Goal: Task Accomplishment & Management: Use online tool/utility

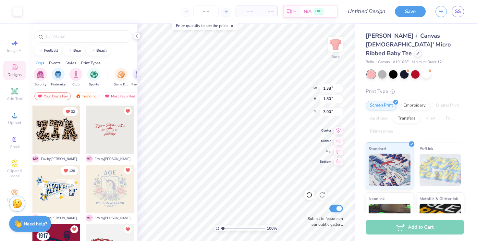
click at [56, 134] on div at bounding box center [56, 129] width 48 height 48
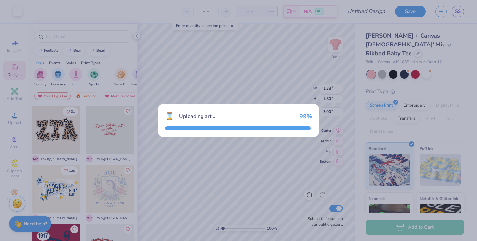
type input "9.62"
type input "5.50"
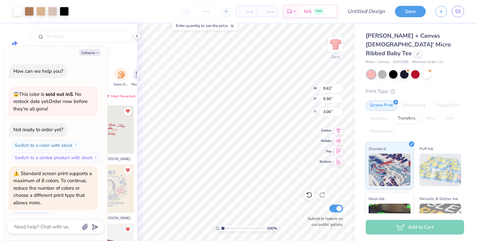
scroll to position [16, 0]
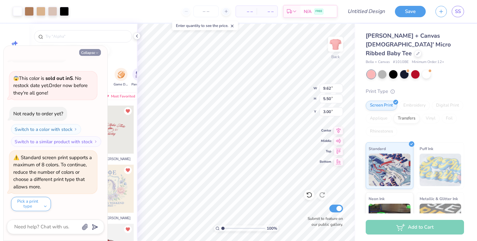
click at [89, 53] on button "Collapse" at bounding box center [90, 52] width 22 height 7
type textarea "x"
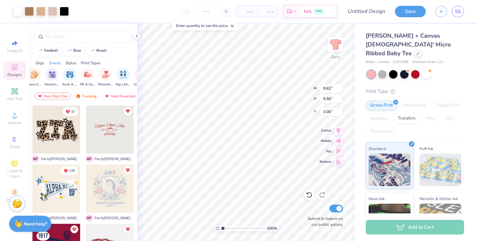
scroll to position [0, 89]
click at [71, 77] on div "filter for Rush & Bid" at bounding box center [67, 73] width 13 height 13
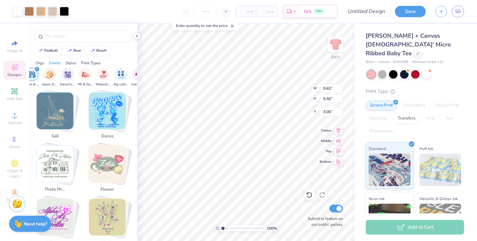
scroll to position [1011, 0]
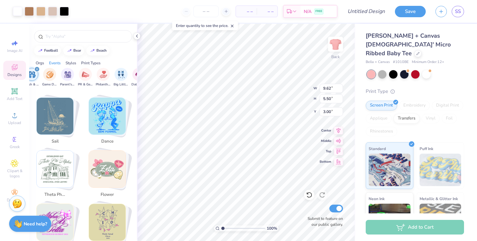
click at [109, 166] on img "Stack Card Button flower" at bounding box center [107, 169] width 37 height 37
type input "flower"
click at [106, 166] on img "Stack Card Button flower" at bounding box center [107, 169] width 37 height 37
type input "7.24"
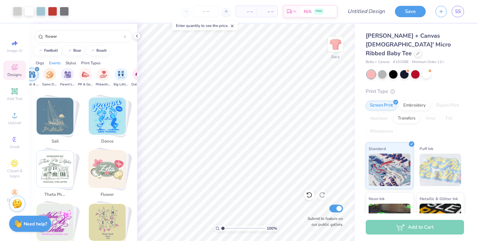
click at [106, 164] on img "Stack Card Button flower" at bounding box center [107, 169] width 37 height 37
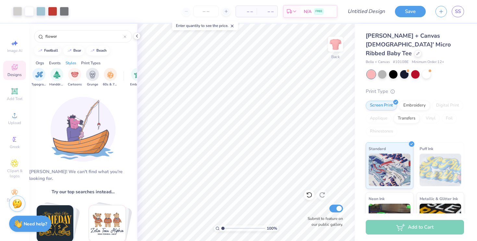
scroll to position [0, 428]
click at [62, 75] on img "filter for Handdrawn" at bounding box center [58, 73] width 7 height 7
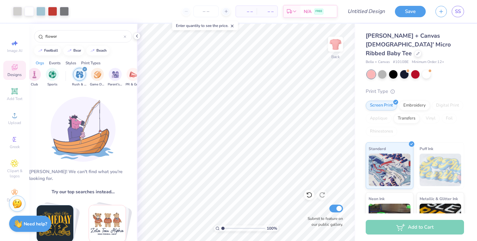
scroll to position [0, 0]
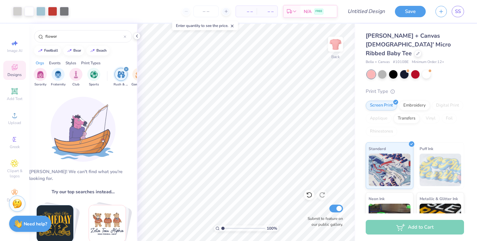
click at [125, 70] on icon "filter for Rush & Bid" at bounding box center [126, 69] width 3 height 3
click at [135, 37] on icon at bounding box center [136, 35] width 5 height 5
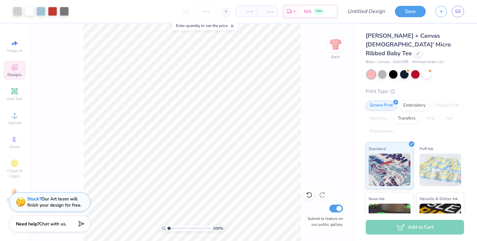
click at [30, 73] on div "100 % Back Submit to feature on our public gallery." at bounding box center [192, 132] width 326 height 217
type input "3.00"
click at [13, 72] on div "Designs" at bounding box center [14, 70] width 23 height 19
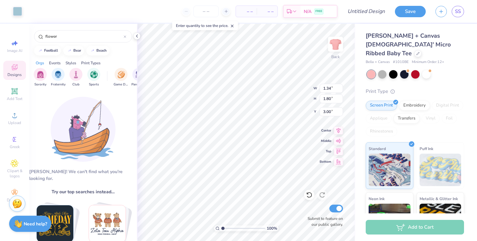
click at [13, 72] on div "Designs" at bounding box center [14, 70] width 23 height 19
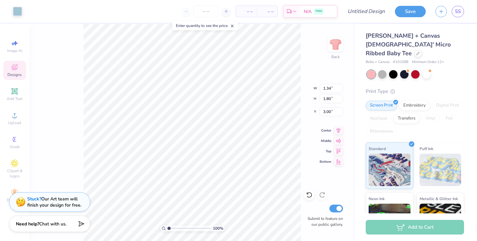
click at [13, 72] on div "Designs" at bounding box center [14, 70] width 23 height 19
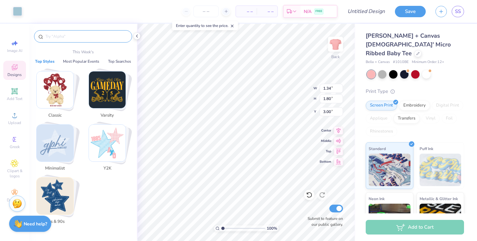
click at [70, 37] on input "text" at bounding box center [86, 36] width 83 height 6
click at [84, 61] on button "Most Popular Events" at bounding box center [81, 61] width 40 height 6
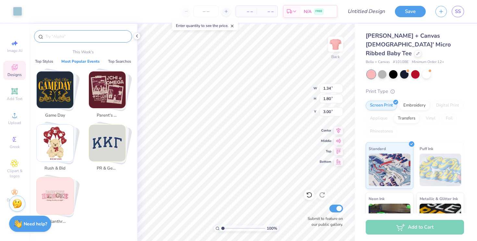
click at [61, 155] on img "Stack Card Button Rush & Bid" at bounding box center [55, 143] width 37 height 37
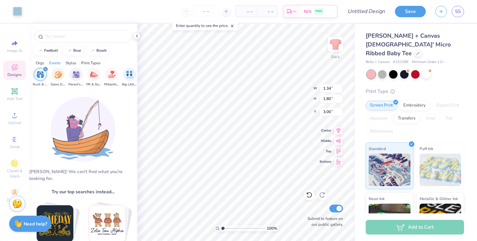
click at [45, 71] on div "filter for Rush & Bid" at bounding box center [46, 69] width 6 height 6
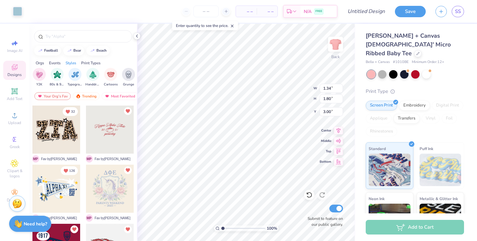
scroll to position [0, 398]
click at [87, 78] on div "filter for Handdrawn" at bounding box center [89, 73] width 13 height 13
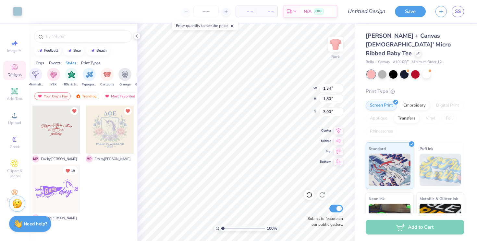
click at [55, 96] on div "Your Org's Fav" at bounding box center [52, 96] width 36 height 8
click at [85, 96] on div "Trending" at bounding box center [86, 96] width 27 height 8
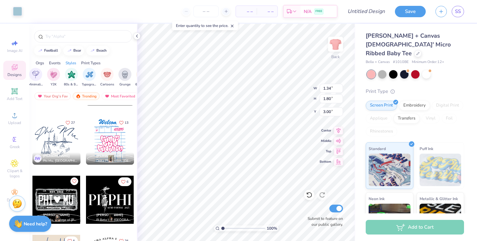
scroll to position [2587, 0]
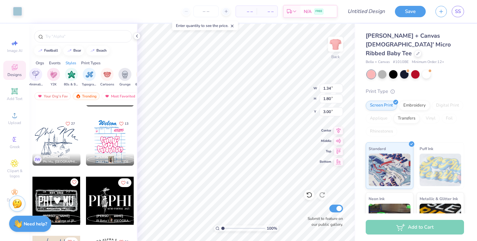
click at [97, 139] on div at bounding box center [110, 141] width 48 height 48
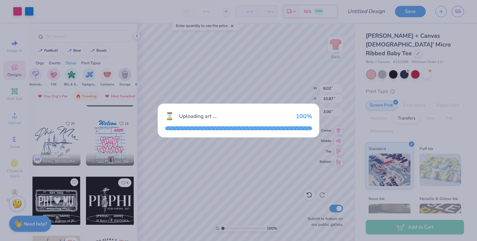
type input "8.02"
type input "10.87"
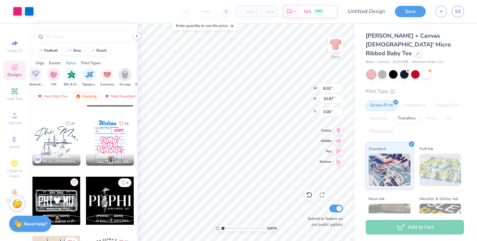
type input "5.63"
type input "1.59"
type input "1.80"
type input "3.04"
type input "3.00"
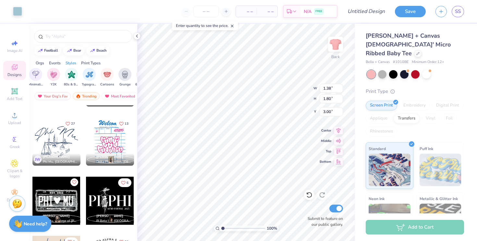
type input "3.00"
type input "1.67"
type input "1.87"
type input "3.00"
type input "3.83"
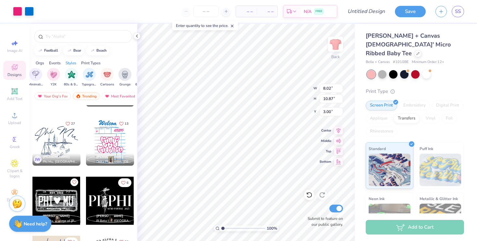
type input "3.00"
click at [416, 14] on button "Save" at bounding box center [410, 10] width 31 height 11
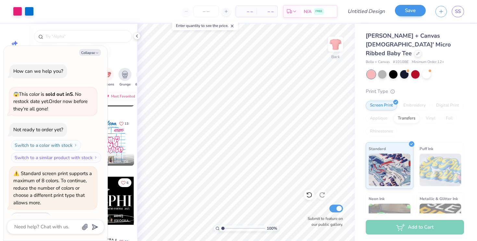
scroll to position [33, 0]
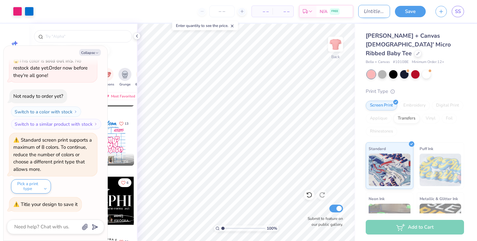
type textarea "x"
click at [364, 10] on input "Design Title" at bounding box center [374, 11] width 32 height 13
type input "Op"
type textarea "x"
type input "Ope"
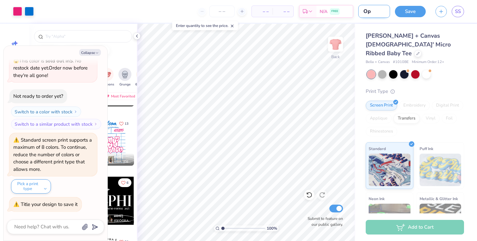
type textarea "x"
type input "Open"
type textarea "x"
type input "Open"
type textarea "x"
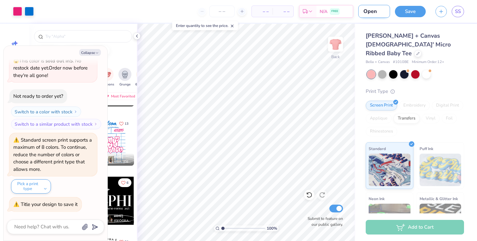
type input "Open i"
type textarea "x"
type input "Open in"
type textarea "x"
type input "Open inv"
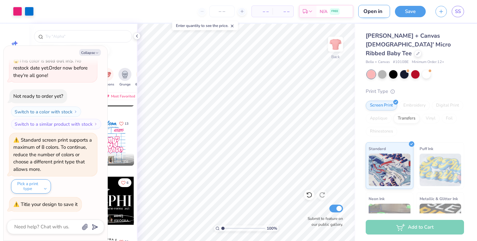
type textarea "x"
type input "Open invt"
type textarea "x"
type input "Open invte"
type textarea "x"
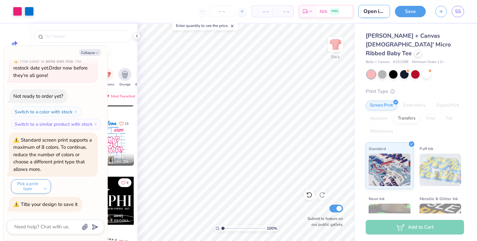
scroll to position [0, 5]
type input "Open inv"
type textarea "x"
type input "Open invi"
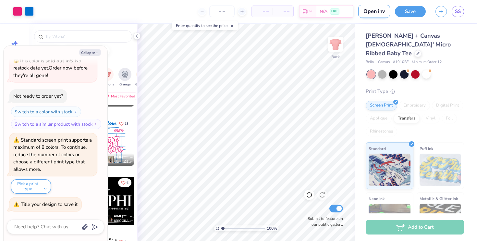
type textarea "x"
type input "Open invit"
type textarea "x"
type input "Open invite"
type textarea "x"
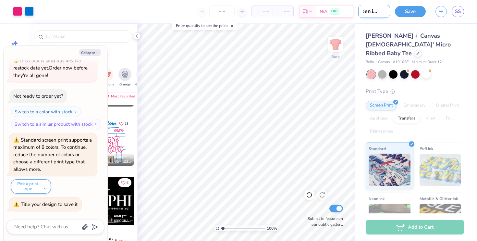
type input "Open invite"
type textarea "x"
type input "Open invite ?"
type textarea "x"
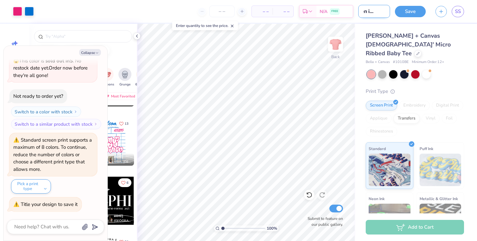
type input "Open invite ??"
type textarea "x"
type input "Open invite ???"
type textarea "x"
type input "Open invite ????"
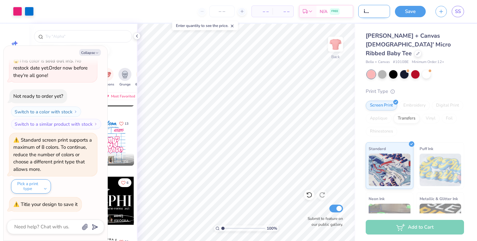
type textarea "x"
type input "Open invite ????"
click at [413, 9] on button "Save" at bounding box center [410, 10] width 31 height 11
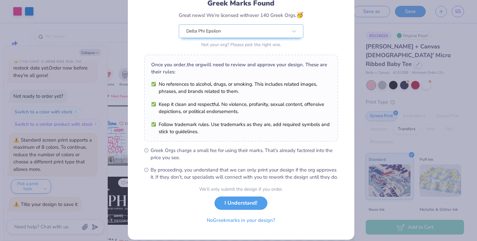
scroll to position [63, 0]
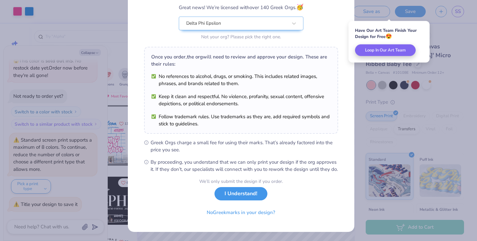
click at [241, 201] on div "We’ll only submit the design if you order. I Understand! No Greek marks in your…" at bounding box center [241, 198] width 84 height 41
click at [238, 195] on button "I Understand!" at bounding box center [241, 193] width 53 height 13
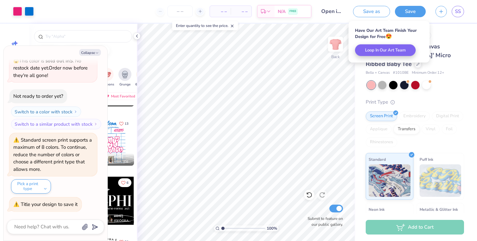
scroll to position [0, 0]
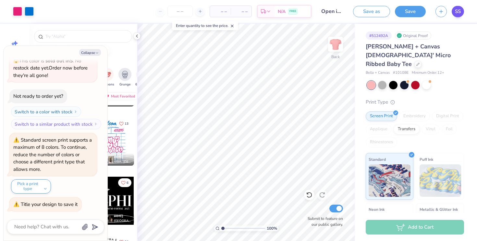
type textarea "x"
click at [458, 12] on span "SS" at bounding box center [458, 11] width 6 height 7
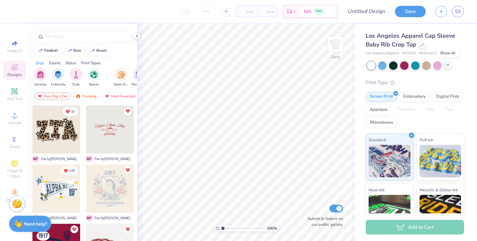
click at [448, 65] on icon at bounding box center [447, 64] width 5 height 5
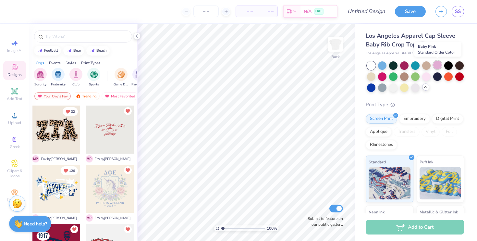
click at [437, 67] on div at bounding box center [437, 65] width 8 height 8
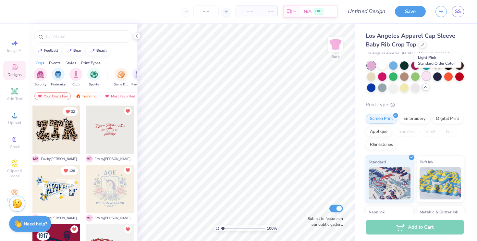
click at [431, 78] on div at bounding box center [426, 76] width 8 height 8
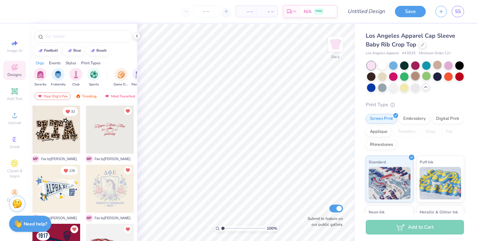
click at [420, 77] on div at bounding box center [415, 76] width 8 height 8
click at [398, 88] on div at bounding box center [393, 87] width 8 height 8
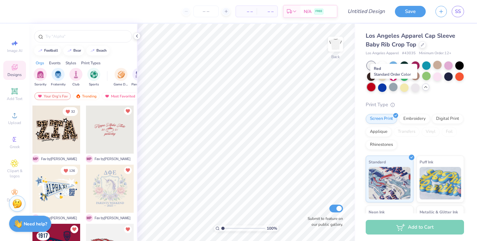
click at [375, 86] on div at bounding box center [371, 87] width 8 height 8
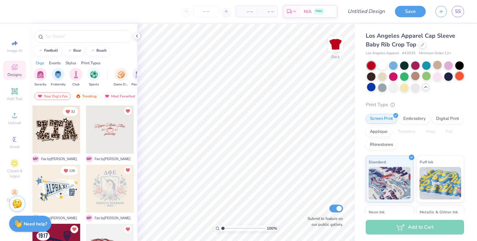
click at [455, 80] on div at bounding box center [459, 76] width 8 height 8
click at [444, 80] on div at bounding box center [448, 76] width 8 height 8
click at [59, 97] on div "Your Org's Fav" at bounding box center [52, 96] width 36 height 8
click at [83, 97] on div "Trending" at bounding box center [86, 96] width 27 height 8
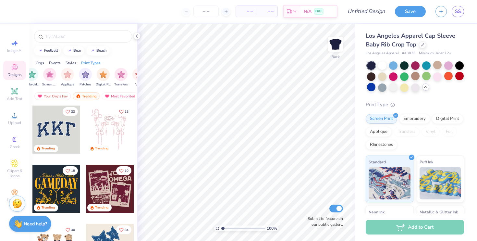
scroll to position [0, 549]
click at [69, 76] on img "filter for Patches" at bounding box center [72, 73] width 7 height 7
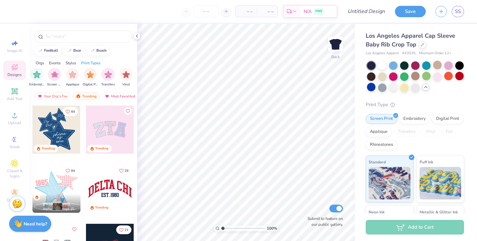
click at [109, 132] on div at bounding box center [110, 129] width 48 height 48
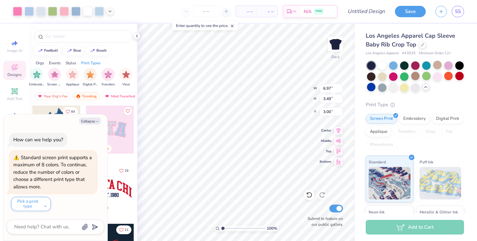
type textarea "x"
type input "1.06"
type textarea "x"
type input "1.70"
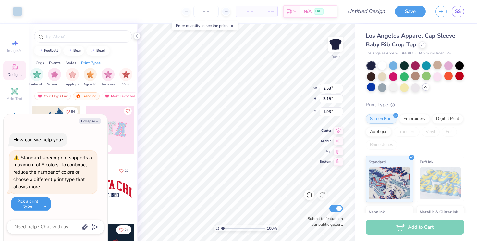
click at [46, 201] on button "Pick a print type" at bounding box center [31, 204] width 40 height 14
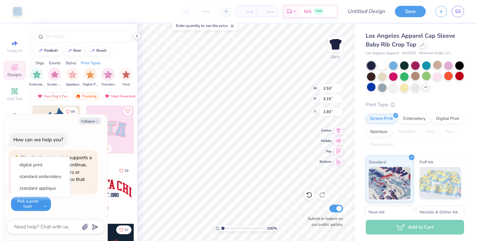
click at [46, 201] on button "Pick a print type" at bounding box center [31, 204] width 40 height 14
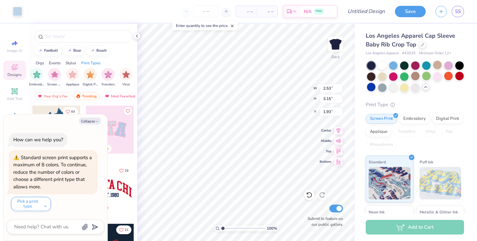
type textarea "x"
type input "6.97"
type input "3.49"
type input "1.70"
click at [14, 49] on span "Image AI" at bounding box center [14, 50] width 15 height 5
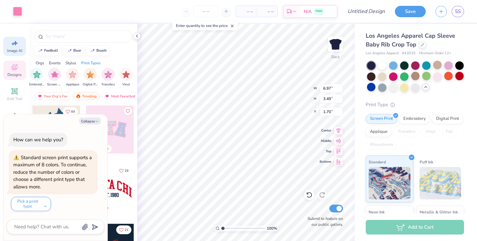
type textarea "x"
select select "4"
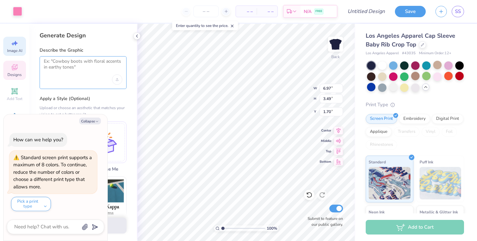
click at [72, 63] on textarea at bounding box center [83, 66] width 79 height 16
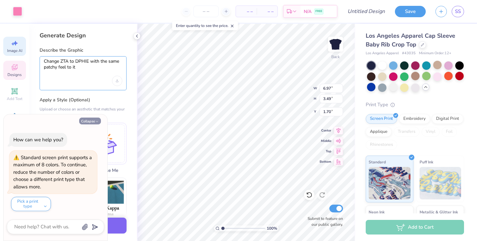
type textarea "Change ZTA to DPHIE with the same patchy feel to it"
click at [87, 121] on button "Collapse" at bounding box center [90, 120] width 22 height 7
type textarea "x"
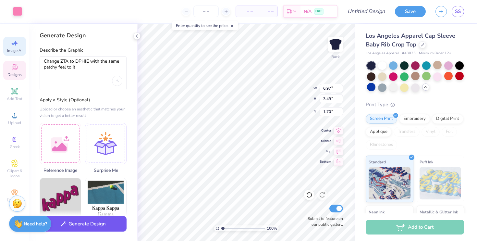
click at [95, 226] on button "Generate Design" at bounding box center [83, 224] width 87 height 16
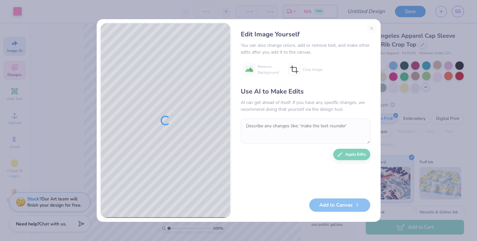
click at [369, 29] on div "Edit Image Yourself You can also change colors, add or remove text, and make ot…" at bounding box center [305, 120] width 142 height 195
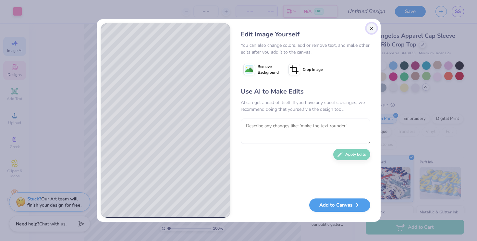
click at [369, 29] on button "Close" at bounding box center [371, 28] width 10 height 10
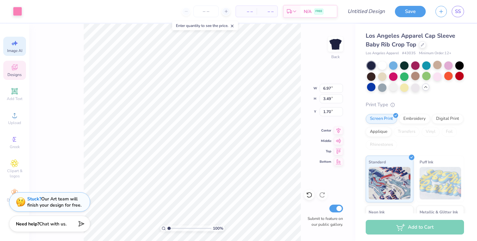
click at [17, 77] on span "Designs" at bounding box center [14, 74] width 14 height 5
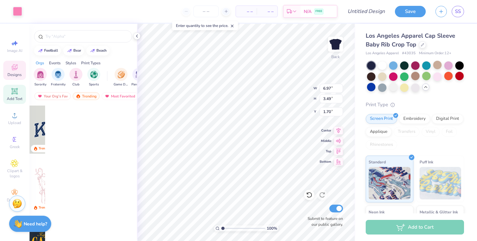
scroll to position [0, 0]
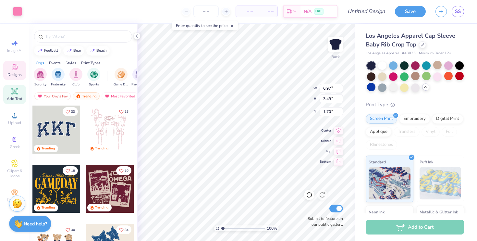
click at [17, 97] on span "Add Text" at bounding box center [15, 98] width 16 height 5
type input "4.03"
type input "1.17"
type input "6.17"
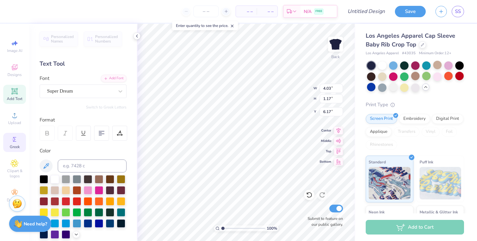
click at [17, 142] on icon at bounding box center [15, 139] width 8 height 8
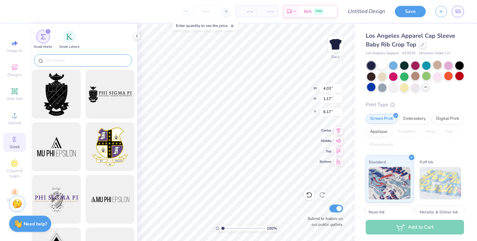
click at [80, 59] on input "text" at bounding box center [86, 60] width 83 height 6
click at [70, 39] on div "filter for Greek Letters" at bounding box center [69, 36] width 13 height 13
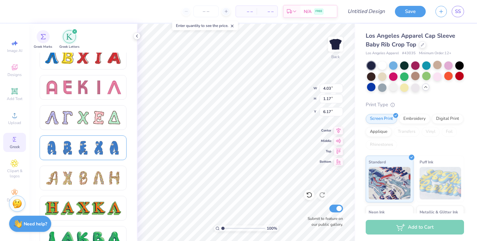
scroll to position [527, 0]
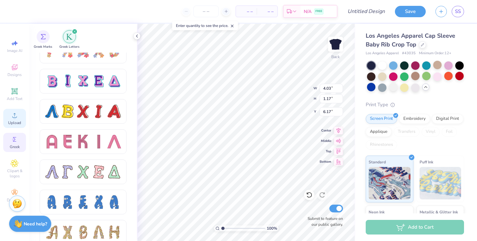
click at [16, 121] on span "Upload" at bounding box center [14, 122] width 13 height 5
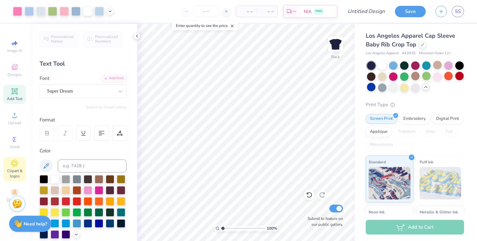
click at [15, 167] on icon at bounding box center [14, 163] width 7 height 8
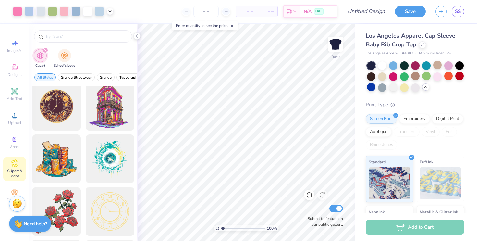
scroll to position [0, 0]
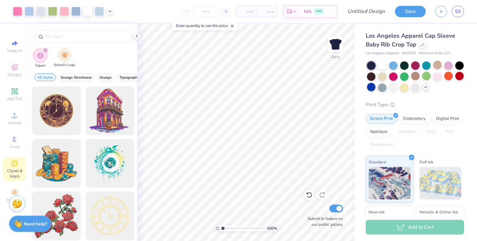
click at [65, 59] on div "filter for School's Logo" at bounding box center [64, 54] width 13 height 13
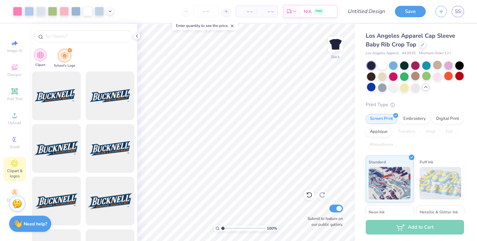
click at [38, 56] on img "filter for Clipart" at bounding box center [40, 54] width 7 height 7
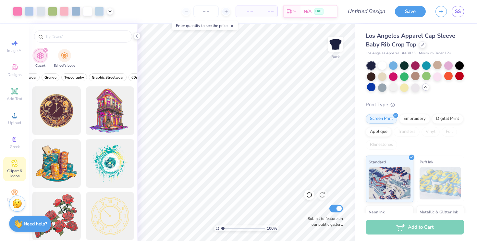
scroll to position [0, 72]
click at [55, 77] on span "Typography" at bounding box center [57, 77] width 20 height 5
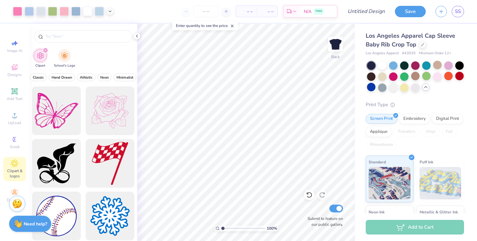
scroll to position [0, 268]
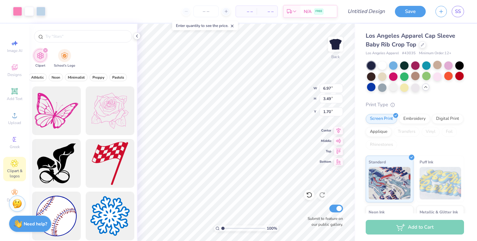
type input "1.75"
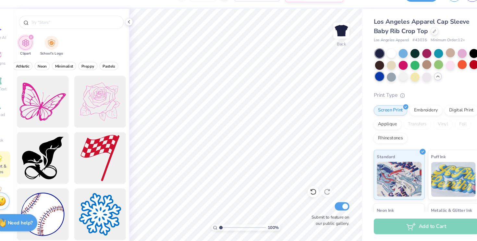
click at [375, 88] on div at bounding box center [371, 87] width 8 height 8
click at [426, 64] on div at bounding box center [426, 65] width 8 height 8
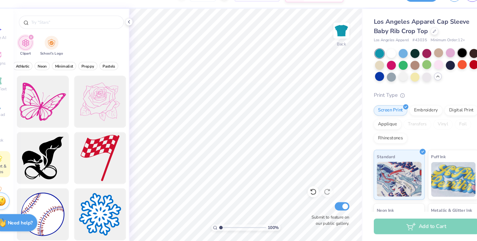
click at [450, 65] on div at bounding box center [448, 65] width 8 height 8
click at [442, 77] on div at bounding box center [437, 76] width 8 height 8
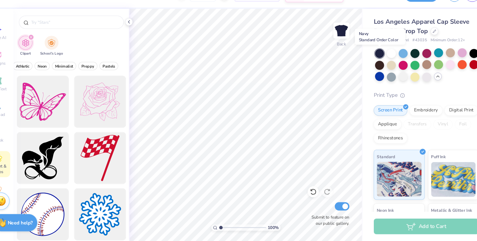
click at [373, 66] on div at bounding box center [371, 65] width 8 height 8
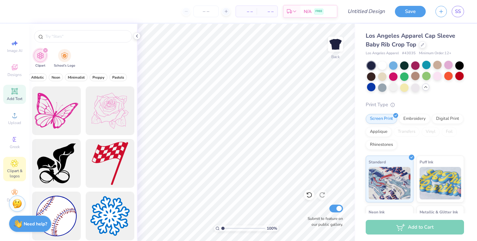
click at [18, 91] on icon at bounding box center [15, 91] width 8 height 8
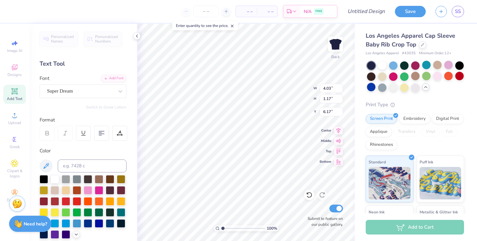
click at [66, 43] on span "Personalized Names" at bounding box center [62, 38] width 23 height 9
click at [97, 41] on span "Personalized Numbers" at bounding box center [106, 38] width 23 height 9
type textarea "DPHIE"
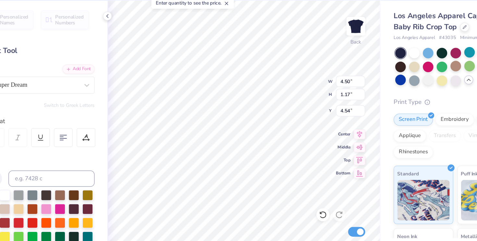
type input "5.03"
type input "4.48"
type input "5.06"
type input "1.32"
type input "5.63"
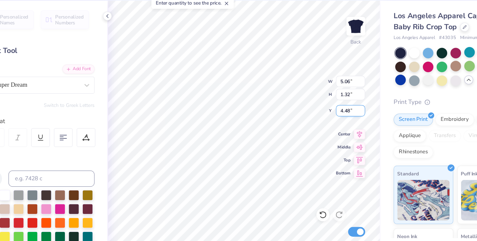
type input "1.47"
type input "6.81"
type input "1.77"
type input "3.00"
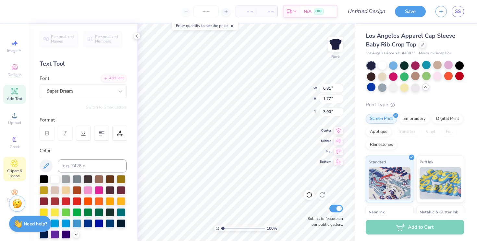
click at [16, 174] on span "Clipart & logos" at bounding box center [14, 173] width 23 height 10
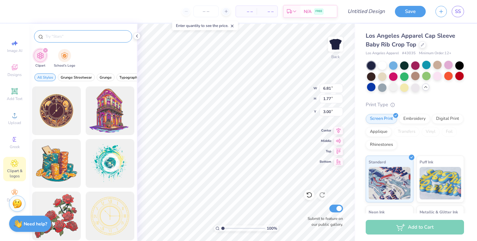
click at [70, 34] on input "text" at bounding box center [86, 36] width 83 height 6
type input "f"
type input "patches"
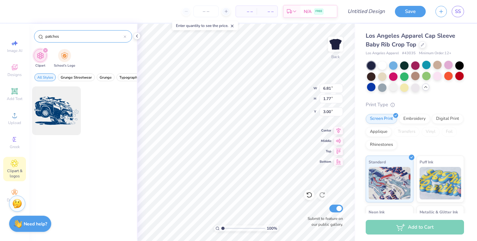
drag, startPoint x: 65, startPoint y: 37, endPoint x: 35, endPoint y: 37, distance: 29.9
click at [35, 37] on div "patches" at bounding box center [83, 36] width 98 height 12
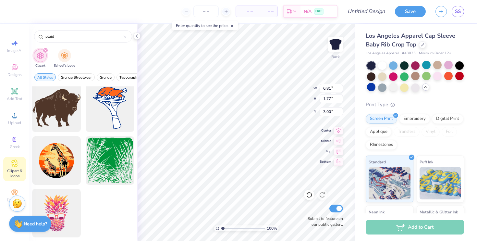
scroll to position [0, 0]
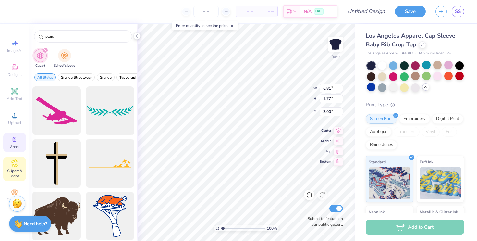
type input "plaid"
click at [10, 149] on span "Greek" at bounding box center [15, 146] width 10 height 5
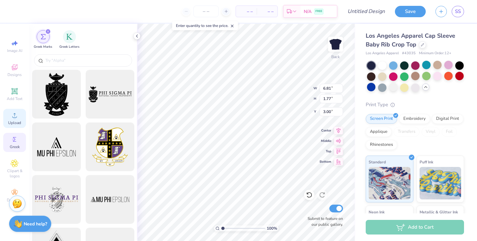
click at [14, 121] on span "Upload" at bounding box center [14, 122] width 13 height 5
click at [12, 75] on span "Designs" at bounding box center [14, 74] width 14 height 5
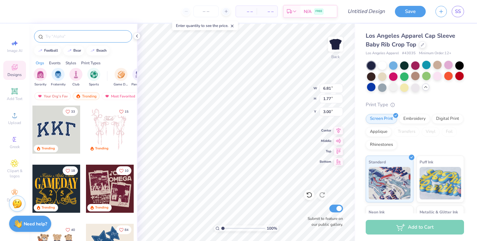
click at [59, 34] on input "text" at bounding box center [86, 36] width 83 height 6
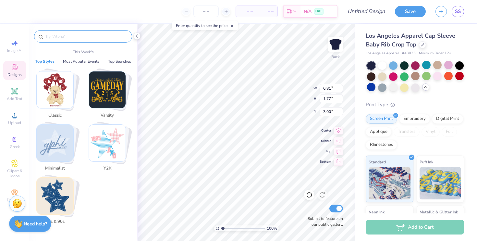
click at [110, 162] on div "Stack Card Button Y2K" at bounding box center [110, 143] width 44 height 44
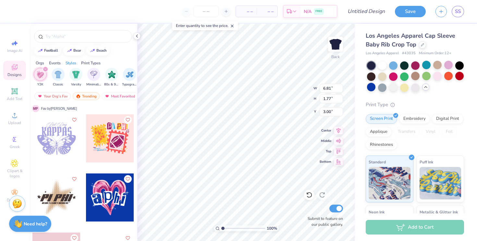
scroll to position [2001, 0]
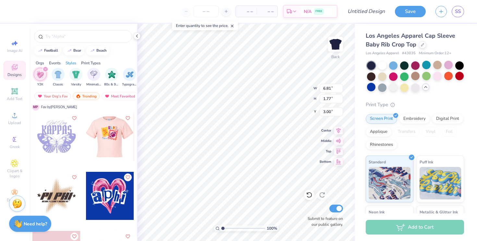
click at [86, 147] on div at bounding box center [62, 137] width 48 height 48
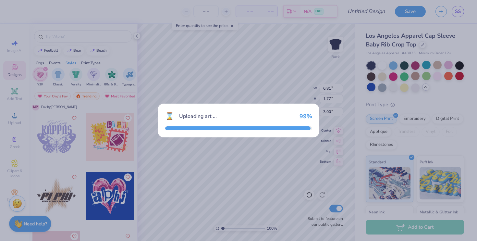
type input "6.97"
type input "5.72"
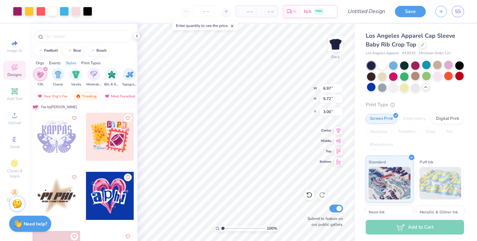
type input "4.77"
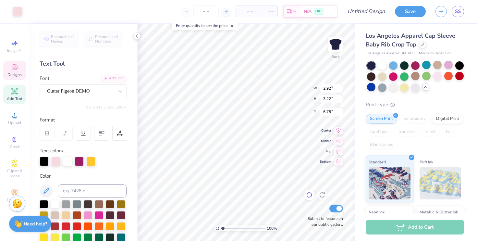
click at [308, 196] on icon at bounding box center [309, 194] width 6 height 6
type input "6.68"
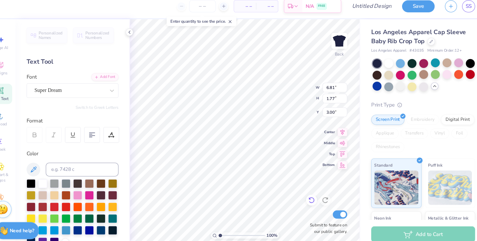
scroll to position [5, 1]
click at [305, 196] on div at bounding box center [309, 195] width 10 height 10
click at [307, 197] on icon at bounding box center [309, 194] width 6 height 6
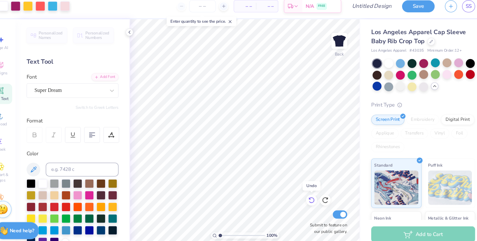
click at [307, 197] on icon at bounding box center [309, 194] width 6 height 6
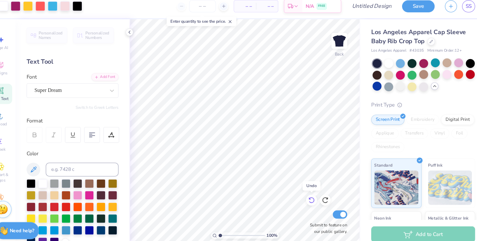
click at [307, 196] on icon at bounding box center [309, 195] width 6 height 6
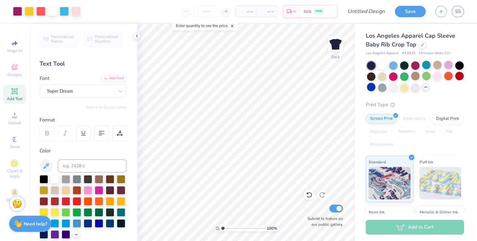
click at [18, 94] on icon at bounding box center [15, 91] width 8 height 8
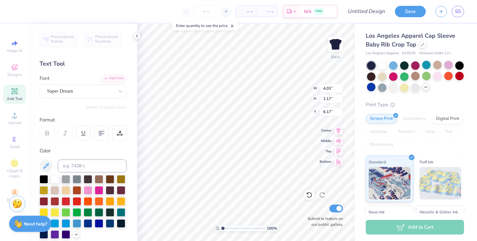
type textarea "T"
type textarea "D"
type input "3.28"
type input "0.75"
type input "0.88"
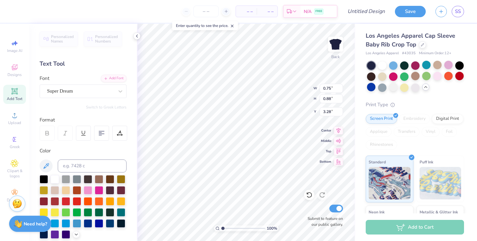
type input "3.18"
type input "0.61"
type input "0.72"
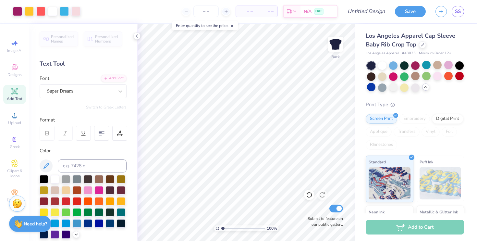
click at [16, 90] on icon at bounding box center [14, 91] width 5 height 5
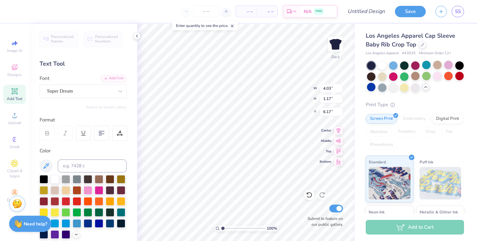
scroll to position [5, 1]
type textarea "P"
type input "1.50"
type input "0.59"
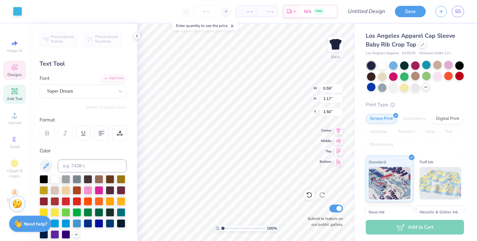
type input "1.17"
type input "3.09"
type input "3.00"
click at [289, 100] on div "100 % Back W 0.59 0.59 " H 1.17 1.17 " Y 3.00 3.00 " Center Middle Top Bottom S…" at bounding box center [246, 132] width 218 height 217
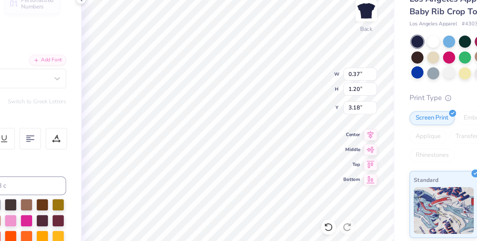
type input "0.84"
type input "1.28"
type input "3.00"
type input "0.61"
type input "0.72"
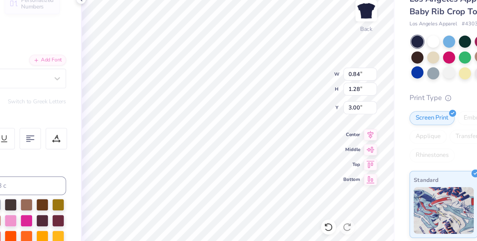
type input "3.18"
type input "0.59"
type input "1.17"
type input "3.18"
type input "3.00"
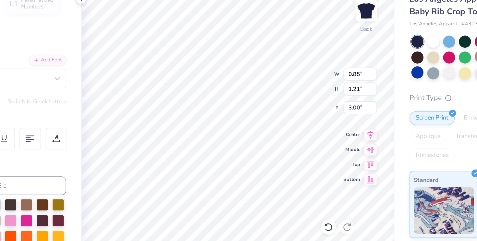
type input "0.87"
type input "1.25"
type input "3.18"
type input "0.37"
type input "1.20"
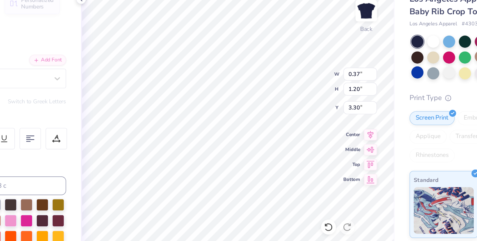
type input "3.30"
click at [338, 130] on icon at bounding box center [339, 130] width 4 height 6
type input "3.30"
type input "4.11"
type input "0.56"
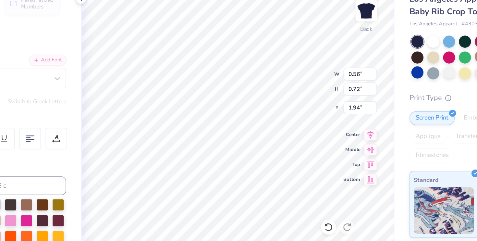
type input "0.72"
click at [338, 149] on icon at bounding box center [338, 150] width 9 height 8
type input "3.54"
type input "0.59"
type input "1.17"
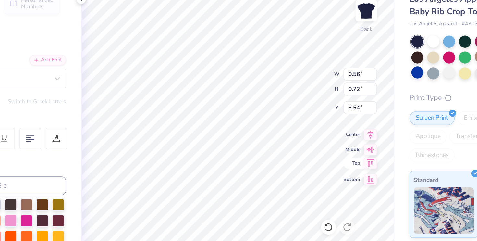
type input "3.18"
type input "0.66"
type input "1.31"
type input "3.05"
type input "0.56"
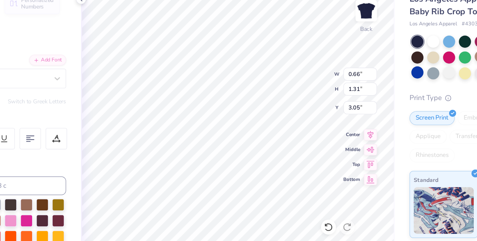
type input "0.72"
type input "3.30"
type input "3.18"
type input "0.87"
type input "1.25"
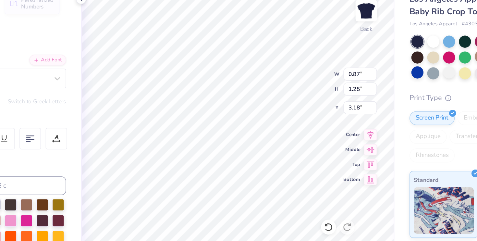
type input "3.26"
type input "0.37"
type input "1.20"
type input "3.30"
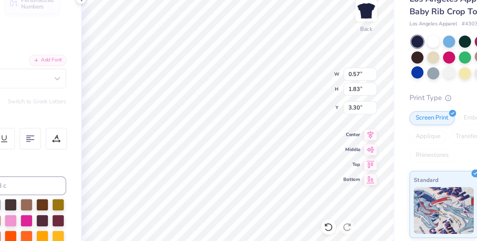
type input "0.57"
type input "1.83"
type input "0.41"
type input "1.34"
type input "3.30"
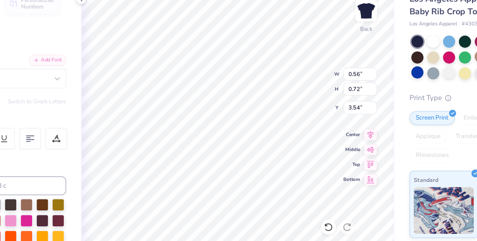
type input "3.30"
click at [106, 103] on div "Personalized Names Personalized Numbers Text Tool Add Font Font Super Dream Swi…" at bounding box center [83, 132] width 108 height 217
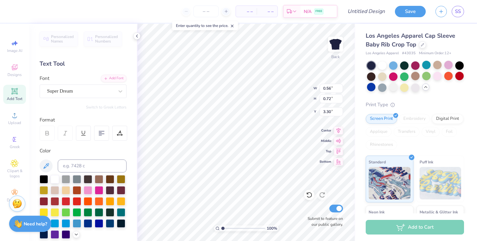
drag, startPoint x: 13, startPoint y: 94, endPoint x: 45, endPoint y: 100, distance: 32.7
click at [13, 94] on icon at bounding box center [15, 91] width 8 height 8
type input "4.03"
type input "1.17"
type input "6.17"
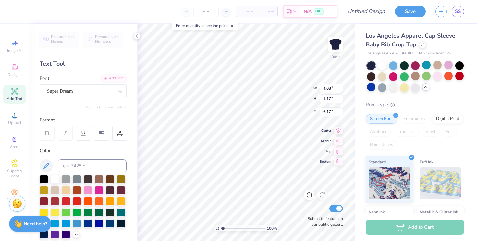
scroll to position [5, 1]
type textarea "T"
type textarea "H"
type input "0.54"
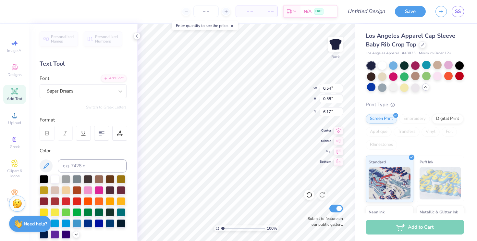
type input "0.58"
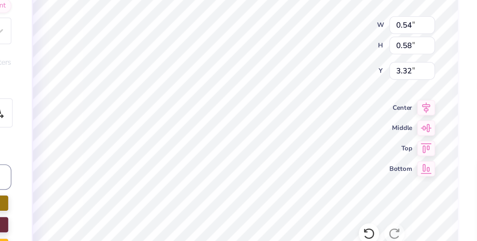
type input "3.32"
type input "0.68"
type input "0.74"
type input "3.30"
type input "3.00"
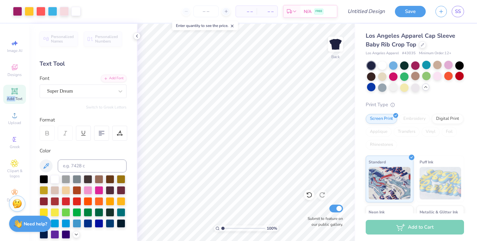
click at [15, 96] on span "Add Text" at bounding box center [15, 98] width 16 height 5
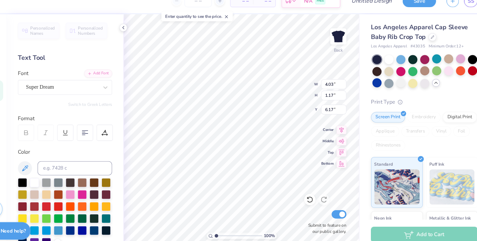
type textarea "T"
type textarea "I"
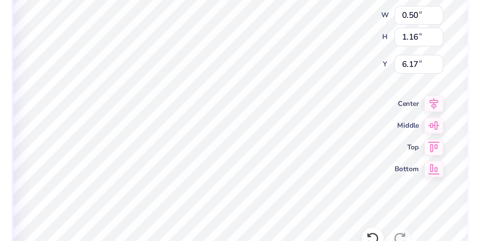
type input "0.28"
type input "0.65"
type input "3.67"
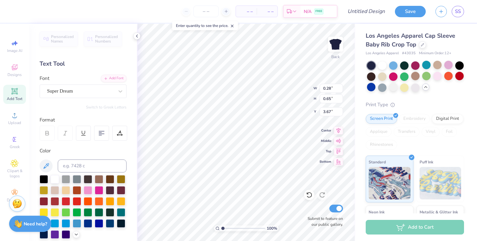
click at [18, 94] on icon at bounding box center [15, 91] width 8 height 8
type input "4.03"
type input "1.17"
type input "6.17"
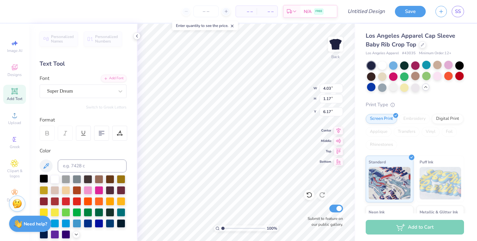
type textarea "E"
click at [44, 178] on div at bounding box center [44, 178] width 8 height 8
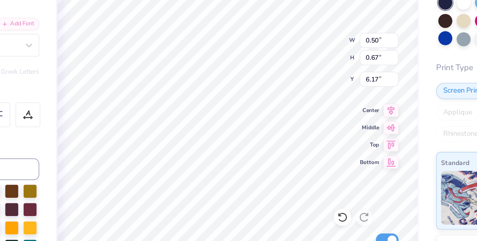
type input "0.50"
type input "0.67"
type input "3.65"
type input "3.38"
type input "4.19"
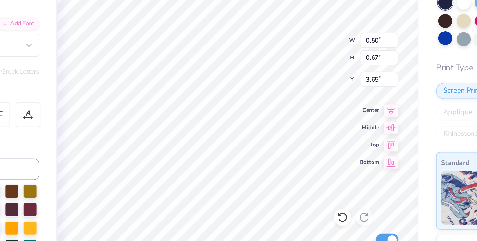
type input "0.37"
type input "1.20"
type input "3.38"
type textarea "Invite ‘25"
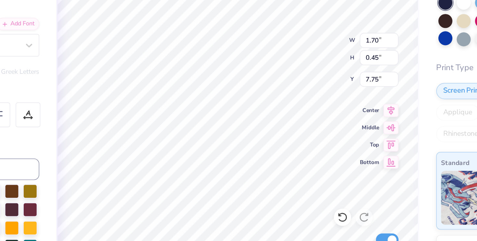
type input "1.10"
type input "0.35"
type input "7.57"
type textarea "Open"
type input "1.25"
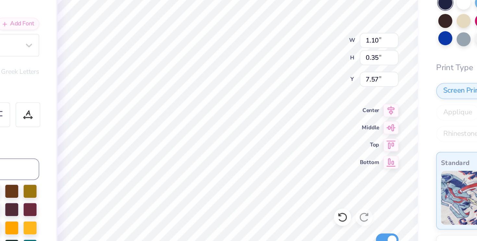
type input "0.38"
type input "7.77"
type textarea "Invite ‘26"
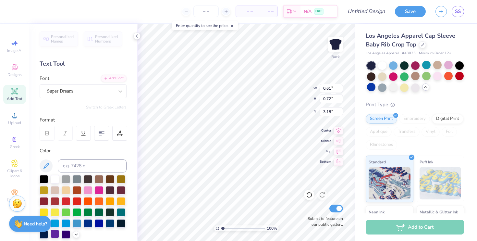
click at [59, 232] on div at bounding box center [55, 233] width 8 height 8
click at [92, 189] on div at bounding box center [88, 189] width 8 height 8
click at [95, 227] on div at bounding box center [99, 222] width 8 height 8
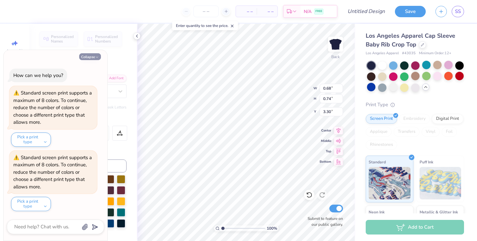
click at [94, 57] on button "Collapse" at bounding box center [90, 56] width 22 height 7
type textarea "x"
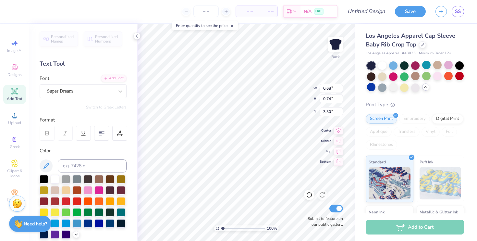
type input "0.61"
type input "0.72"
type input "3.18"
click at [96, 93] on div "Super Dream" at bounding box center [80, 91] width 68 height 10
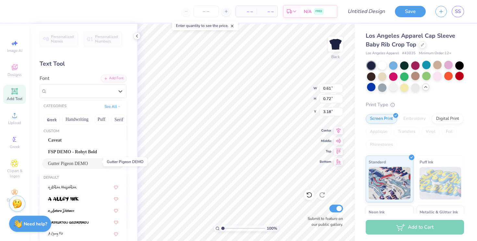
scroll to position [2, 0]
click at [88, 163] on span "Gutter Pigeon DEMO" at bounding box center [68, 164] width 40 height 7
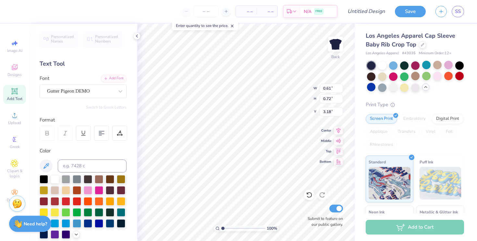
type input "0.57"
type input "0.69"
type input "3.20"
type input "0.56"
type input "0.72"
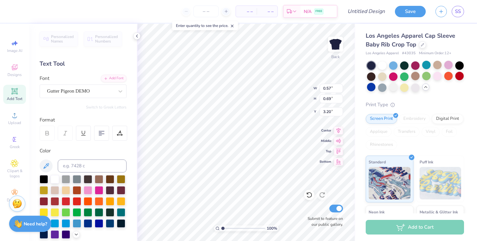
type input "3.30"
click at [106, 89] on div "Super Dream" at bounding box center [80, 91] width 68 height 10
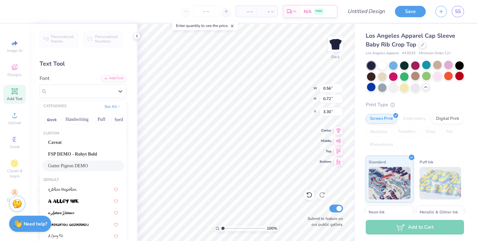
click at [88, 164] on span "Gutter Pigeon DEMO" at bounding box center [68, 165] width 40 height 7
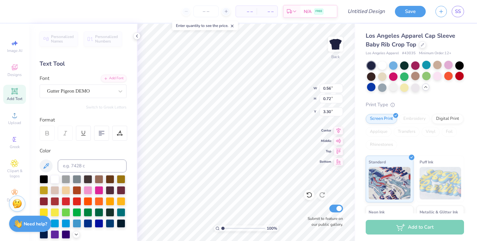
type input "0.47"
type input "0.76"
type input "3.28"
type input "0.68"
type input "0.74"
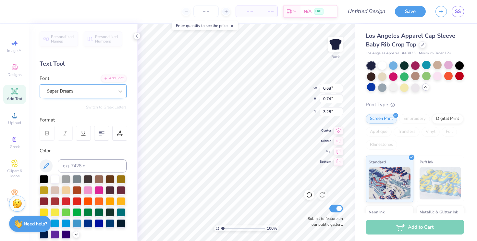
click at [97, 88] on div "Super Dream" at bounding box center [80, 91] width 68 height 10
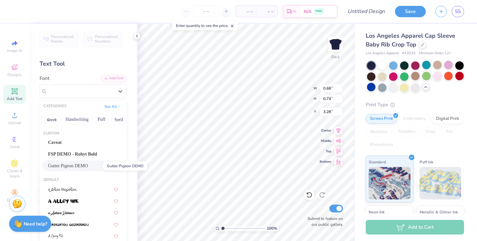
click at [83, 167] on span "Gutter Pigeon DEMO" at bounding box center [68, 165] width 40 height 7
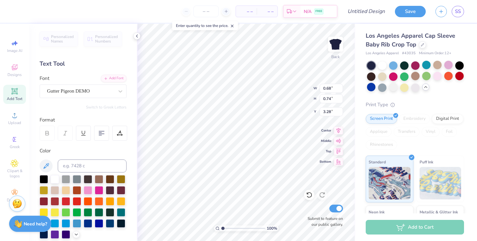
type input "0.52"
type input "0.79"
type input "3.26"
type input "0.28"
type input "0.65"
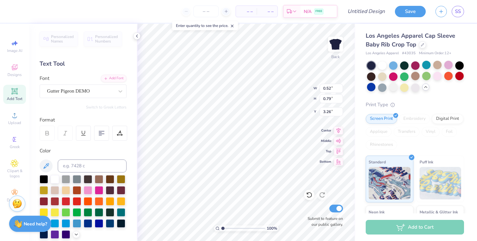
type input "3.67"
click at [89, 90] on div "Super Dream" at bounding box center [80, 91] width 68 height 10
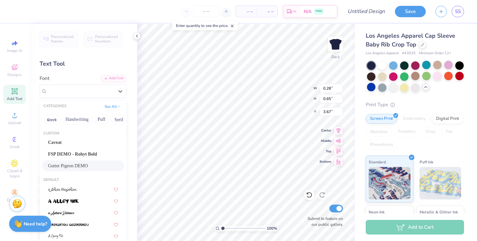
click at [83, 166] on span "Gutter Pigeon DEMO" at bounding box center [68, 165] width 40 height 7
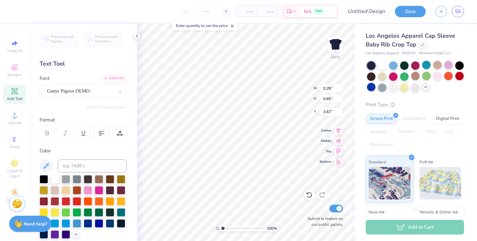
type input "0.13"
type input "0.67"
type input "3.66"
type input "0.50"
type input "3.65"
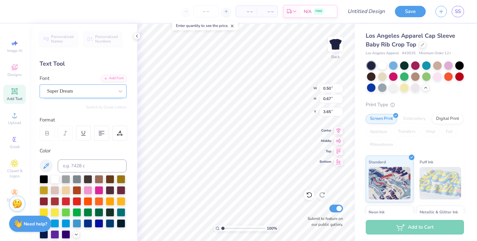
click at [92, 89] on div "Super Dream" at bounding box center [80, 91] width 68 height 10
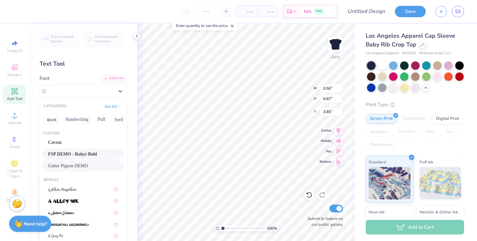
click at [83, 163] on span "Gutter Pigeon DEMO" at bounding box center [68, 165] width 40 height 7
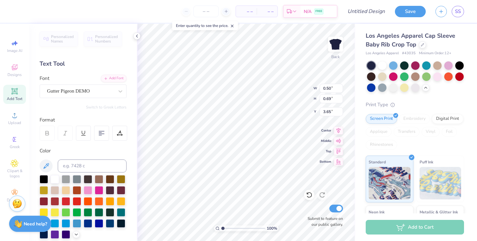
type input "0.54"
type input "0.69"
type input "3.64"
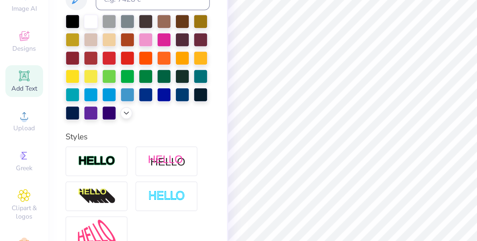
scroll to position [118, 0]
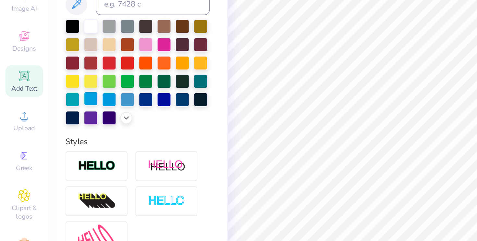
click at [59, 107] on div at bounding box center [55, 105] width 8 height 8
click at [70, 106] on div at bounding box center [66, 105] width 8 height 8
click at [73, 109] on div at bounding box center [77, 105] width 8 height 8
click at [95, 88] on div at bounding box center [99, 83] width 8 height 8
type input "0.52"
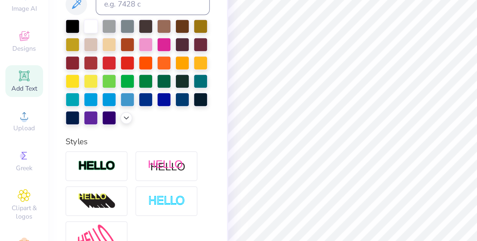
type input "0.79"
type input "3.26"
click at [59, 106] on div at bounding box center [55, 105] width 8 height 8
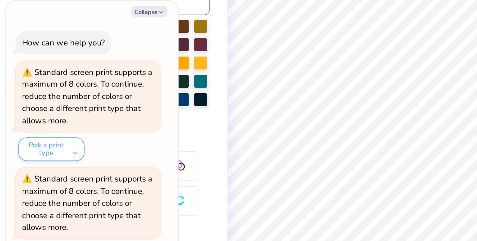
scroll to position [60, 0]
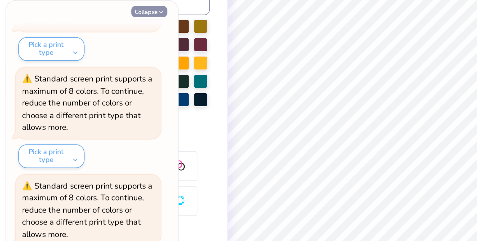
click at [90, 55] on button "Collapse" at bounding box center [90, 52] width 22 height 7
type textarea "x"
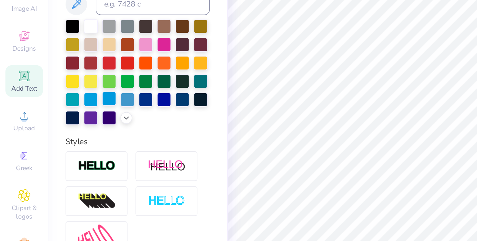
click at [70, 108] on div at bounding box center [66, 105] width 8 height 8
click at [73, 109] on div at bounding box center [77, 105] width 8 height 8
type input "0.87"
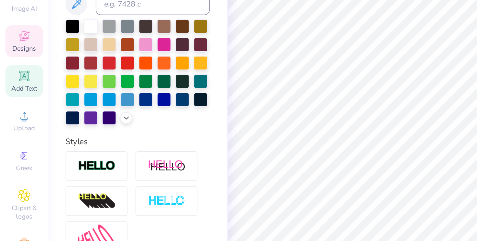
type input "1.25"
type input "0.13"
type input "0.67"
type input "3.66"
click at [48, 97] on div at bounding box center [44, 94] width 8 height 8
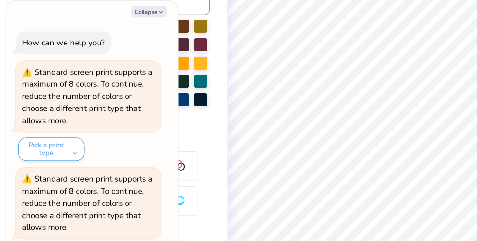
scroll to position [125, 0]
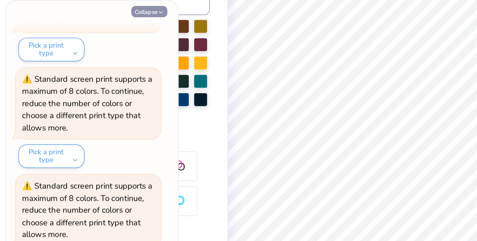
click at [89, 52] on button "Collapse" at bounding box center [90, 52] width 22 height 7
type textarea "x"
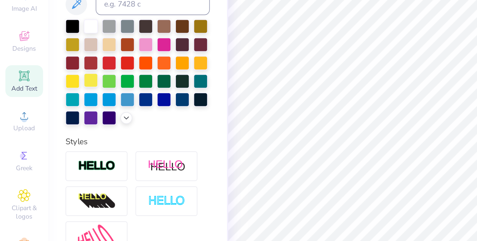
click at [59, 93] on div at bounding box center [55, 94] width 8 height 8
click at [117, 87] on div at bounding box center [121, 83] width 8 height 8
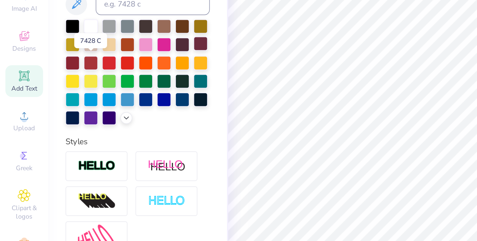
click at [117, 76] on div at bounding box center [121, 72] width 8 height 8
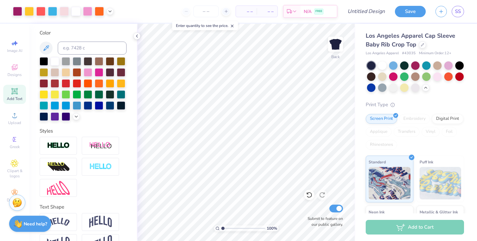
click at [16, 204] on img at bounding box center [17, 203] width 10 height 10
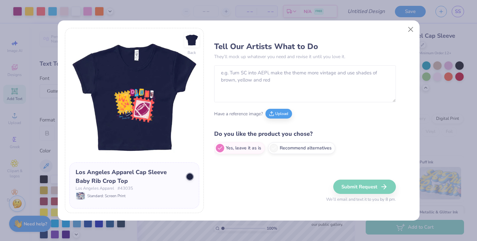
scroll to position [118, 0]
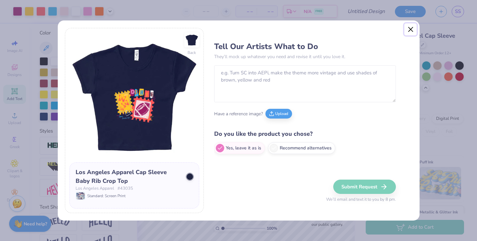
click at [412, 33] on button "Close" at bounding box center [410, 29] width 12 height 12
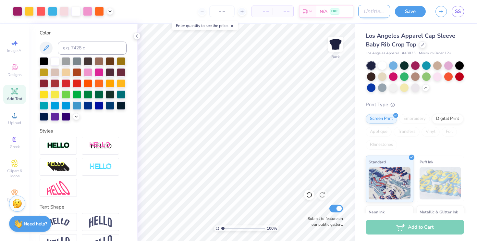
click at [364, 14] on input "Design Title" at bounding box center [374, 11] width 32 height 13
type input "Open Invite!!!!"
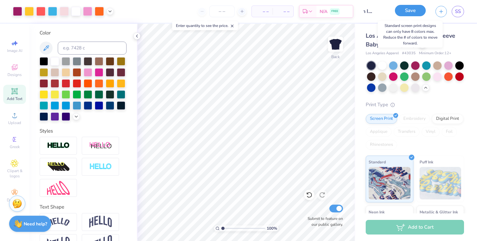
click at [406, 14] on button "Save" at bounding box center [410, 10] width 31 height 11
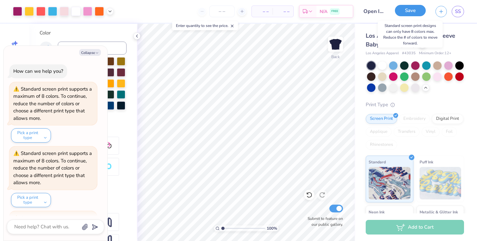
scroll to position [189, 0]
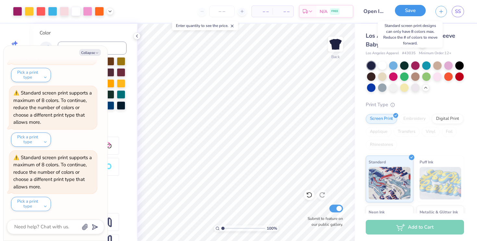
click at [408, 14] on button "Save" at bounding box center [410, 10] width 31 height 11
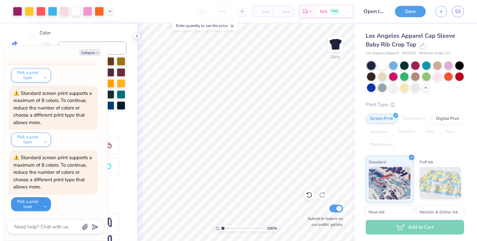
click at [40, 202] on button "Pick a print type" at bounding box center [31, 204] width 40 height 14
click at [42, 203] on button "Pick a print type" at bounding box center [31, 204] width 40 height 14
click at [44, 206] on button "Pick a print type" at bounding box center [31, 204] width 40 height 14
click at [35, 191] on button "digital print" at bounding box center [35, 188] width 43 height 11
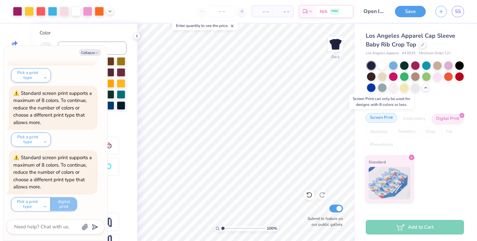
click at [381, 121] on div "Screen Print" at bounding box center [381, 118] width 31 height 10
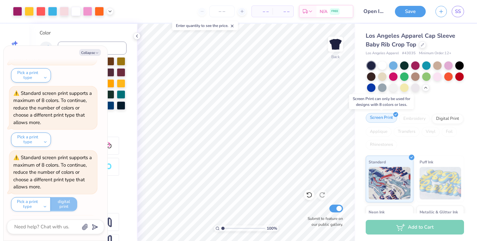
scroll to position [318, 0]
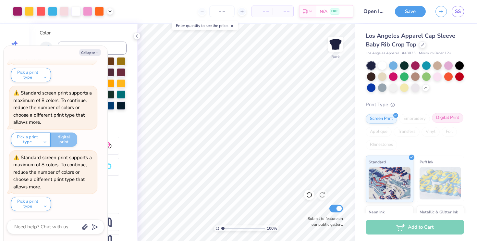
click at [432, 123] on div "Digital Print" at bounding box center [447, 118] width 31 height 10
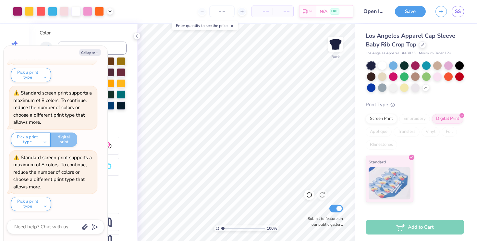
click at [407, 11] on button "Save" at bounding box center [410, 11] width 31 height 11
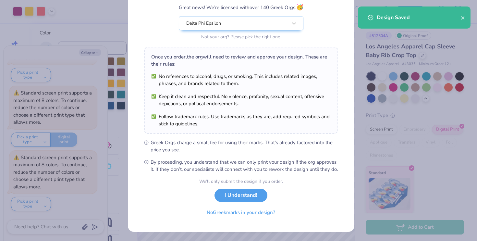
scroll to position [63, 0]
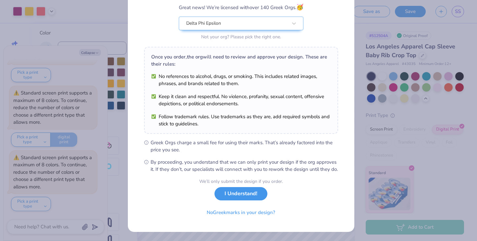
click at [237, 195] on button "I Understand!" at bounding box center [241, 193] width 53 height 13
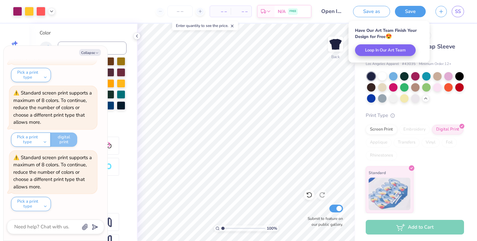
type textarea "x"
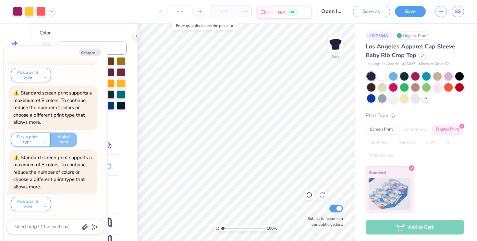
click at [293, 9] on div "FREE" at bounding box center [292, 12] width 9 height 6
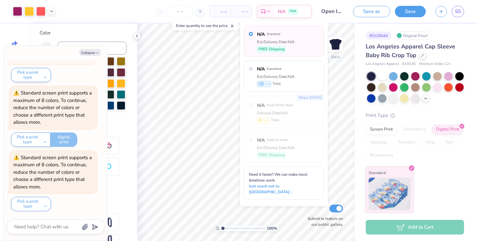
click at [239, 8] on span "– –" at bounding box center [241, 11] width 13 height 7
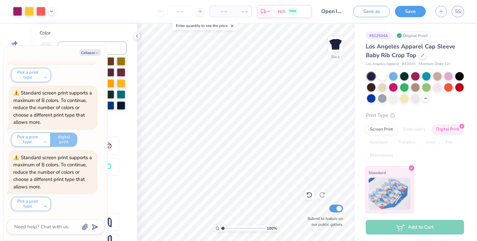
click at [217, 13] on span "– –" at bounding box center [220, 11] width 13 height 7
click at [182, 11] on input "number" at bounding box center [179, 12] width 25 height 12
